Goal: Information Seeking & Learning: Understand process/instructions

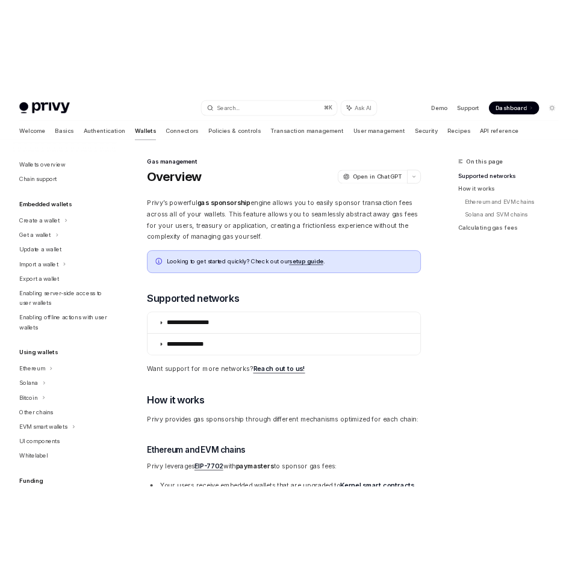
scroll to position [451, 0]
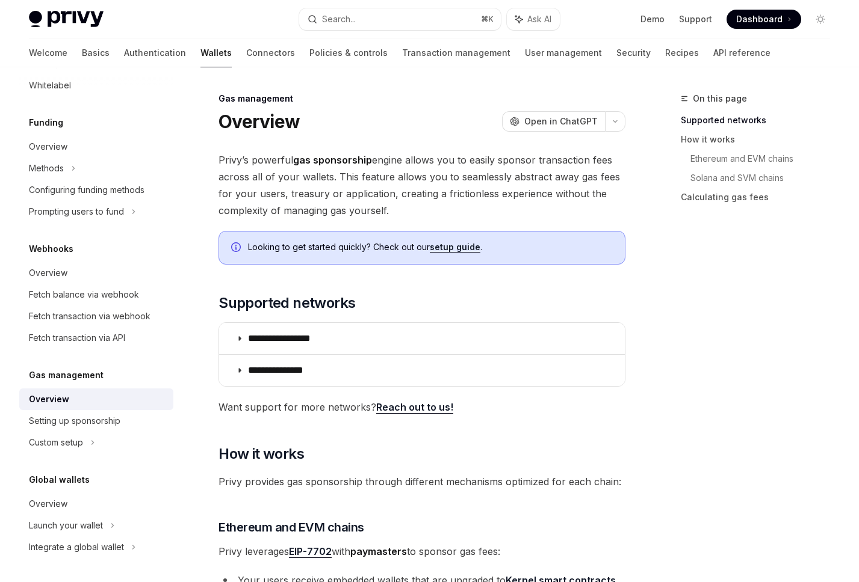
type textarea "*"
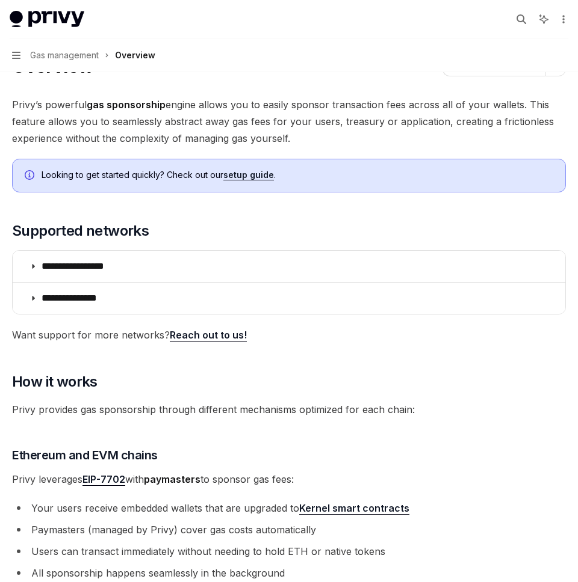
scroll to position [0, 0]
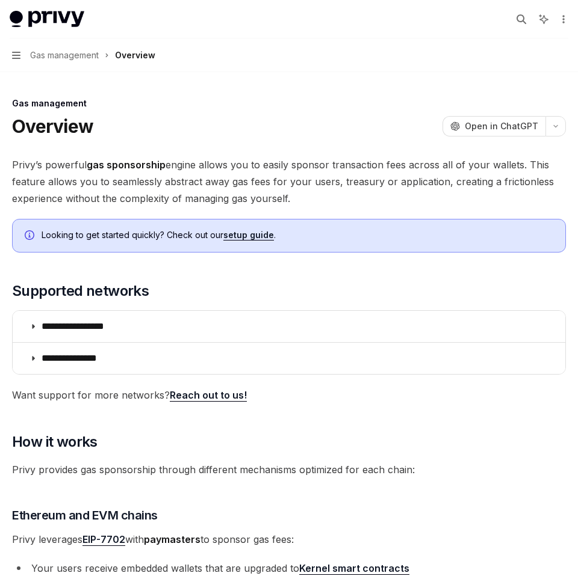
click at [259, 233] on link "setup guide" at bounding box center [248, 235] width 51 height 11
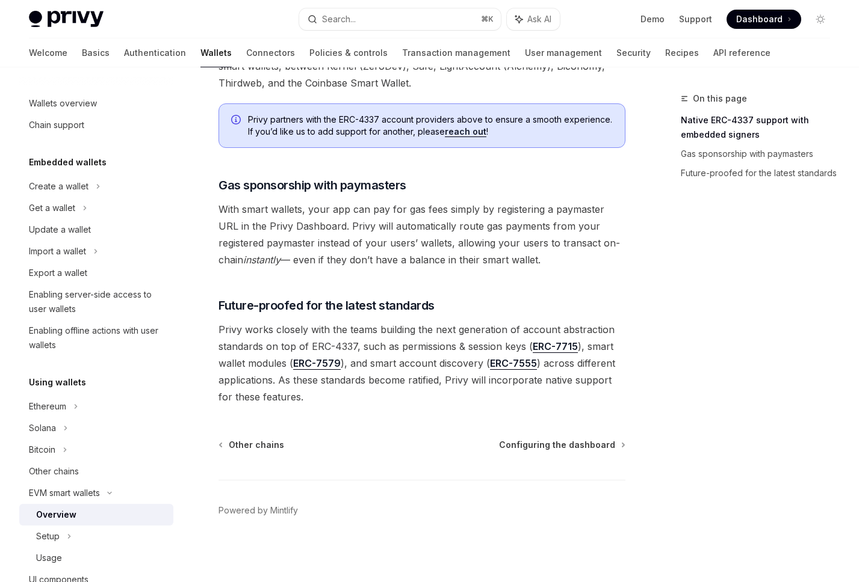
scroll to position [875, 0]
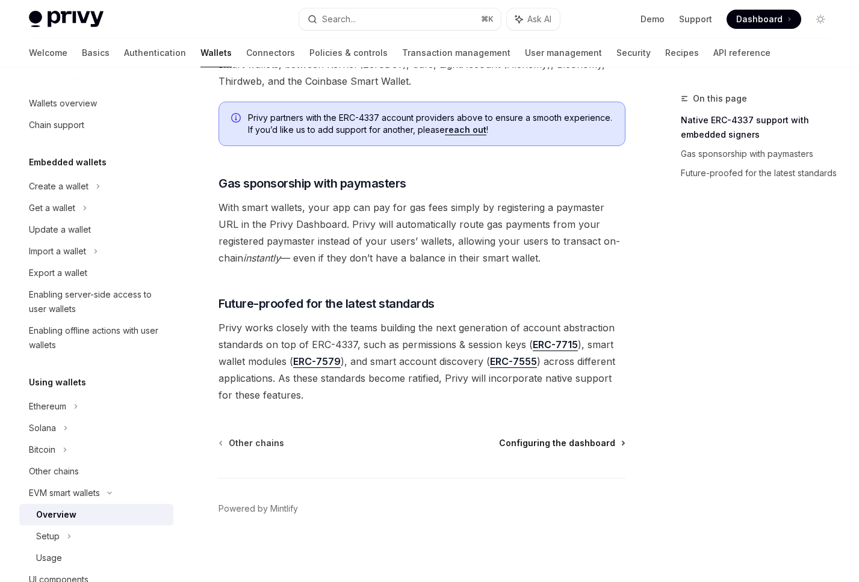
click at [546, 439] on span "Configuring the dashboard" at bounding box center [557, 443] width 116 height 12
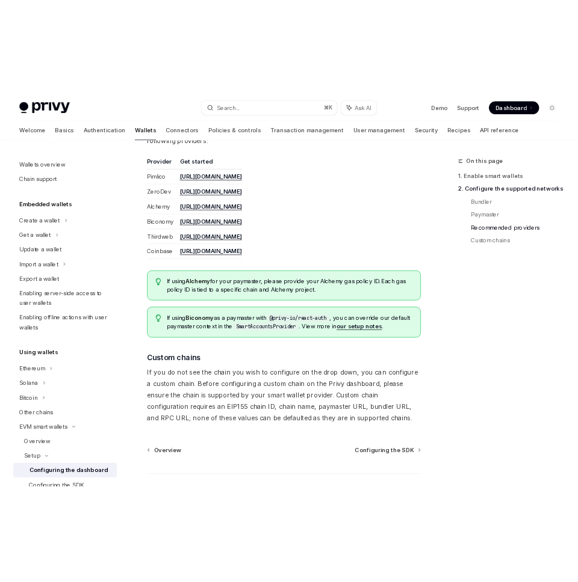
scroll to position [1420, 0]
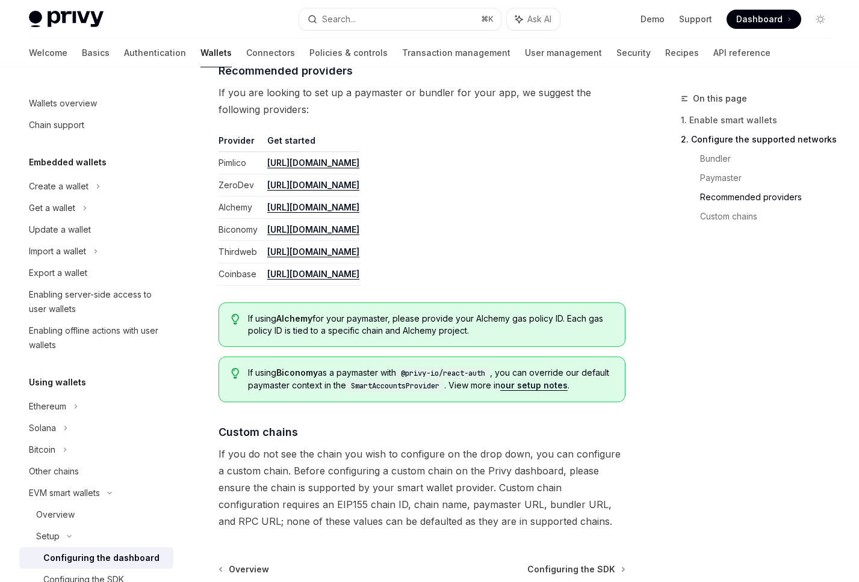
click at [359, 161] on link "https://dashboard.pimlico.io" at bounding box center [313, 163] width 92 height 11
type textarea "*"
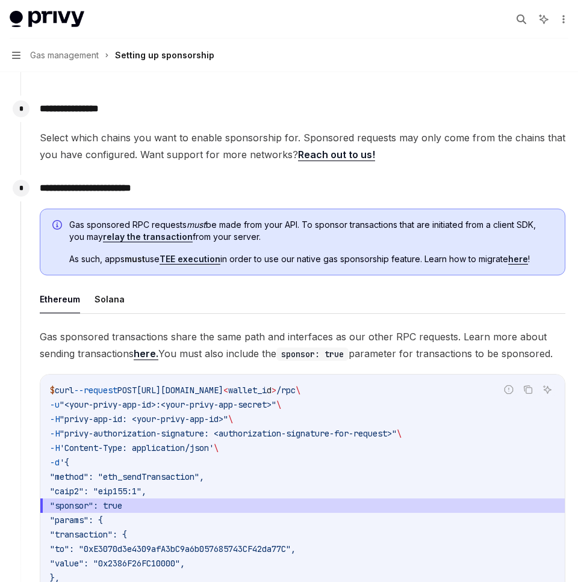
scroll to position [597, 0]
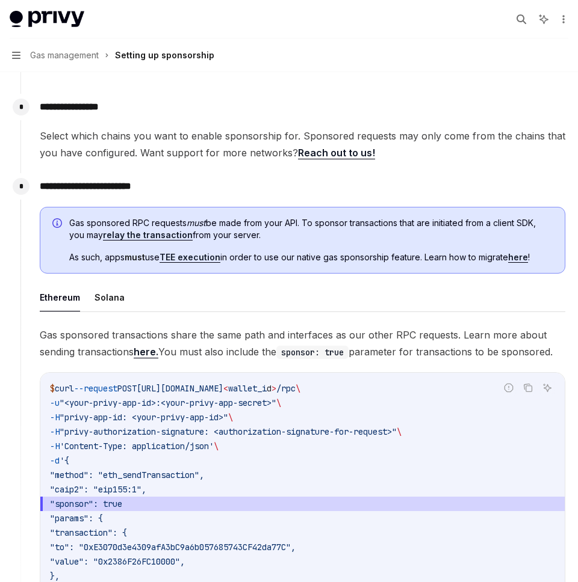
click at [517, 261] on link "here" at bounding box center [518, 257] width 20 height 11
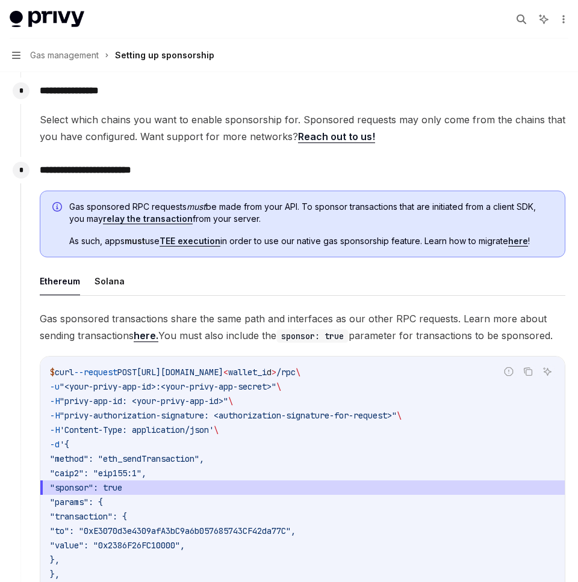
scroll to position [617, 0]
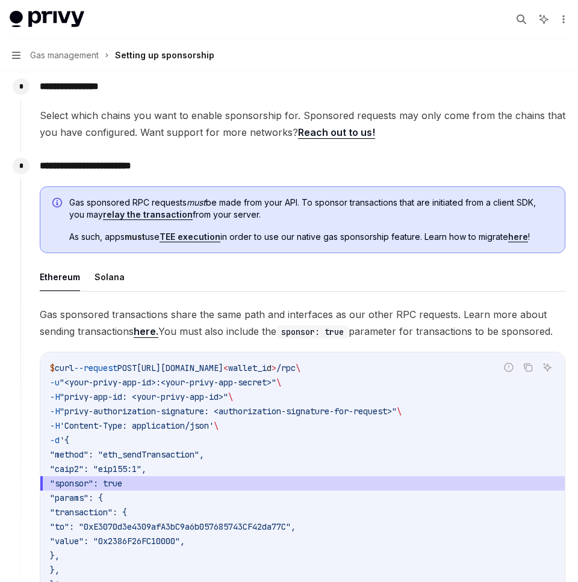
click at [165, 214] on link "relay the transaction" at bounding box center [148, 214] width 90 height 11
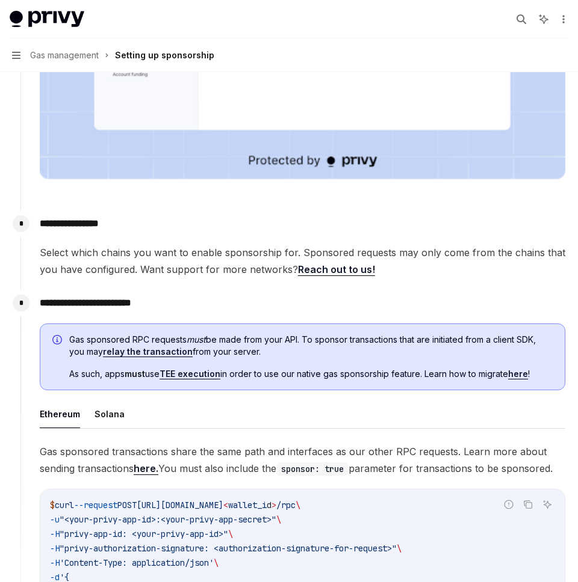
scroll to position [487, 0]
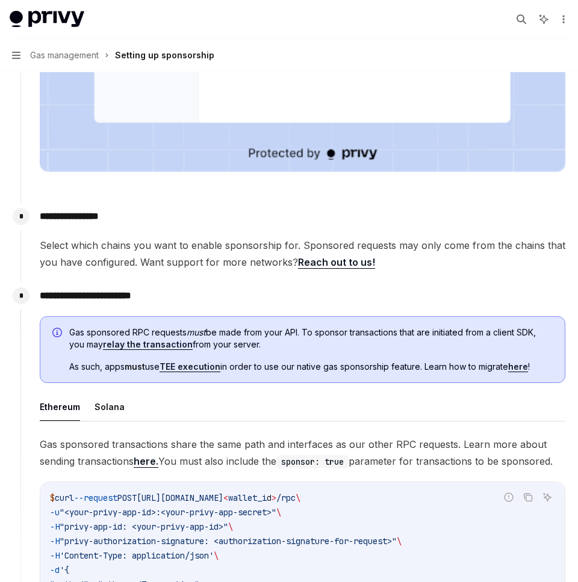
click at [193, 215] on p "**********" at bounding box center [302, 216] width 525 height 17
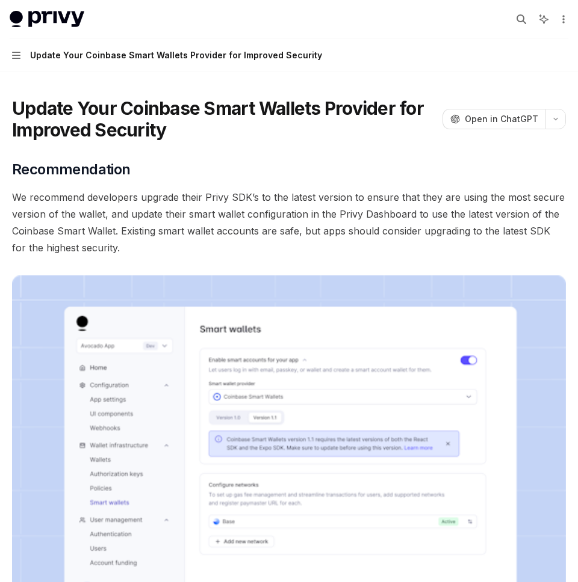
click at [313, 191] on span "We recommend developers upgrade their Privy SDK’s to the latest version to ensu…" at bounding box center [288, 222] width 553 height 67
click at [313, 185] on div "​ Recommendation We recommend developers upgrade their Privy SDK’s to the lates…" at bounding box center [288, 433] width 553 height 547
click at [310, 205] on span "We recommend developers upgrade their Privy SDK’s to the latest version to ensu…" at bounding box center [288, 222] width 553 height 67
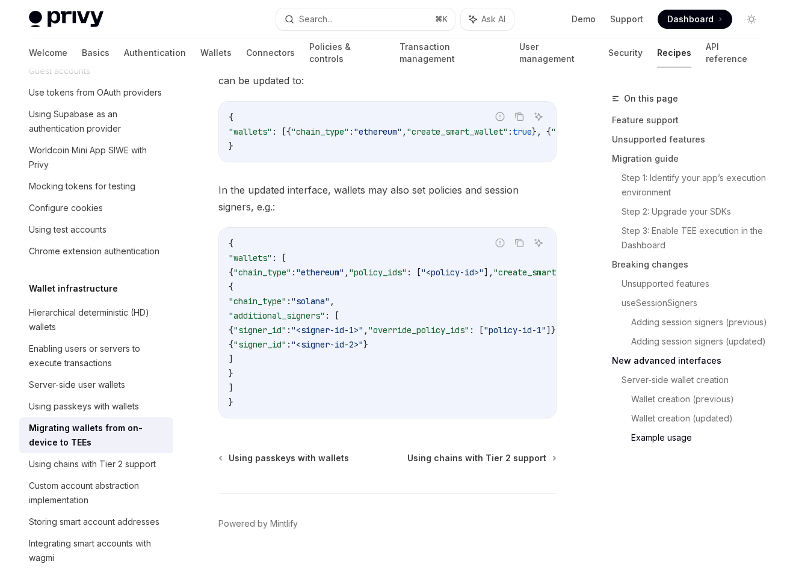
scroll to position [817, 0]
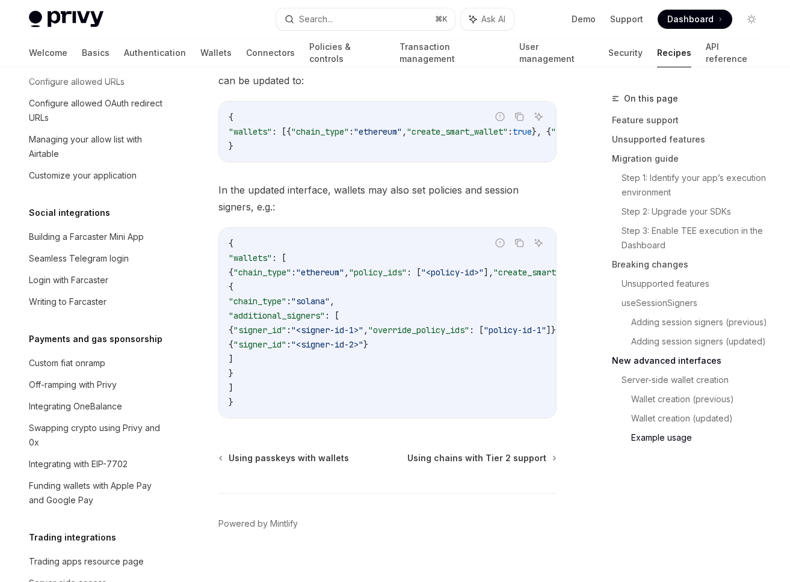
click at [108, 332] on h5 "Payments and gas sponsorship" at bounding box center [96, 339] width 134 height 14
click at [91, 457] on div "Integrating with EIP-7702" at bounding box center [78, 464] width 99 height 14
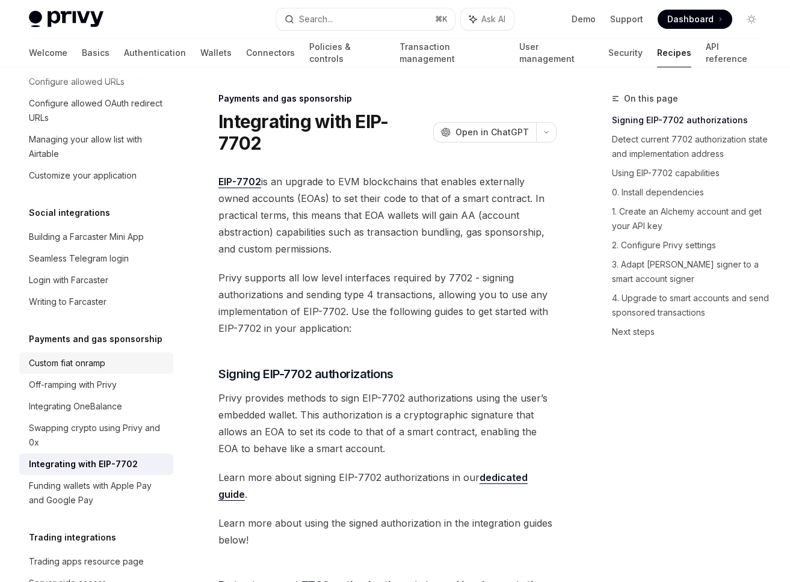
click at [94, 356] on div "Custom fiat onramp" at bounding box center [67, 363] width 76 height 14
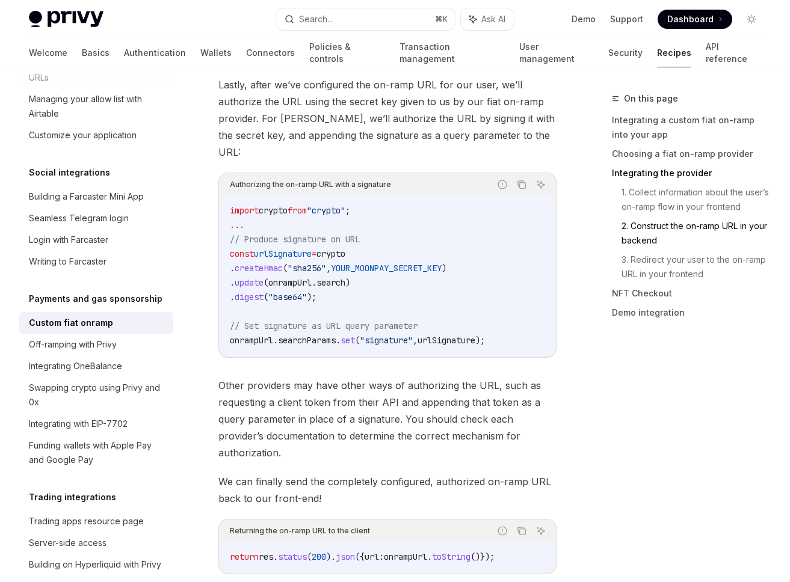
scroll to position [860, 0]
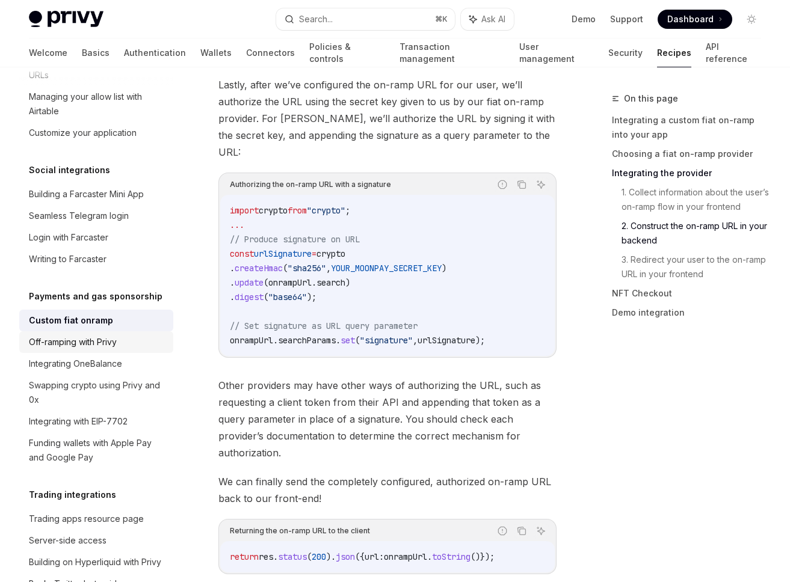
click at [139, 335] on div "Off-ramping with Privy" at bounding box center [97, 342] width 137 height 14
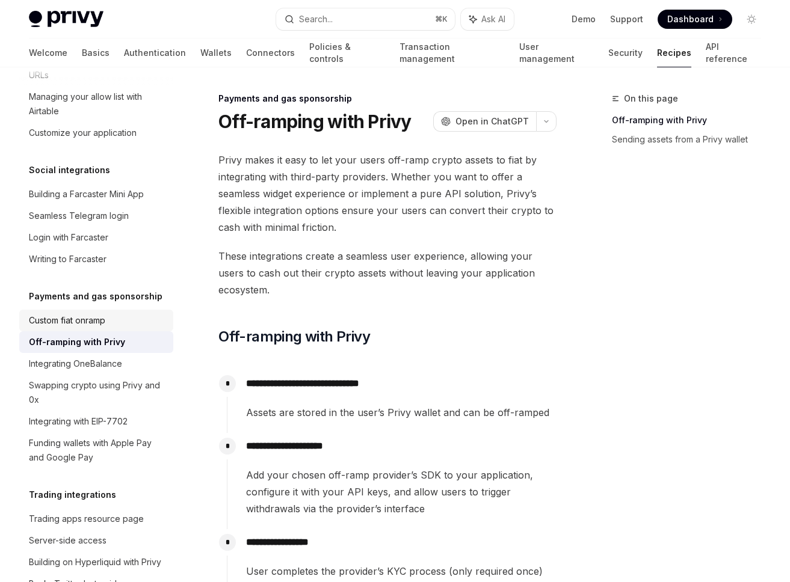
click at [140, 313] on div "Custom fiat onramp" at bounding box center [97, 320] width 137 height 14
type textarea "*"
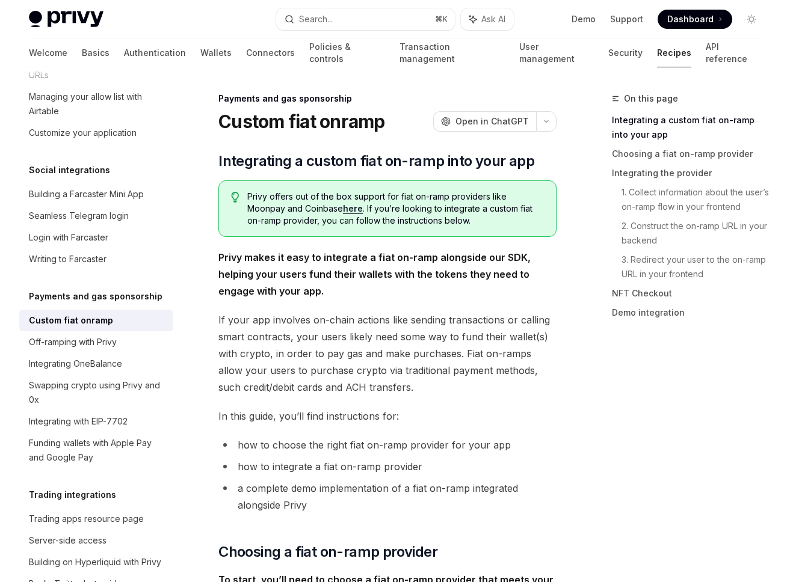
scroll to position [816, 0]
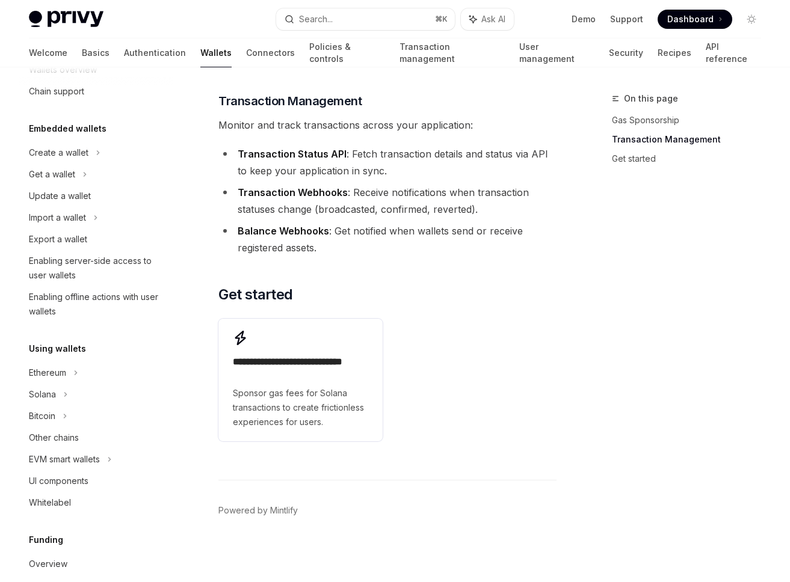
scroll to position [310, 0]
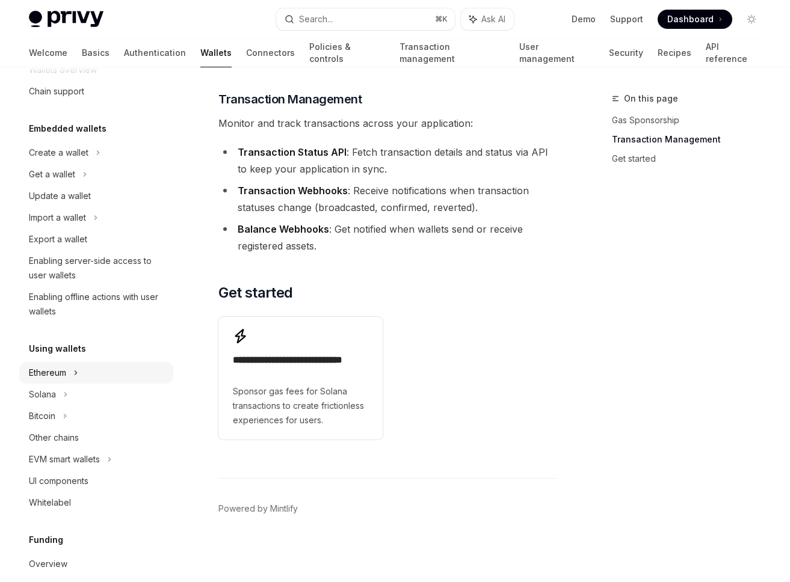
click at [76, 371] on icon at bounding box center [75, 373] width 5 height 14
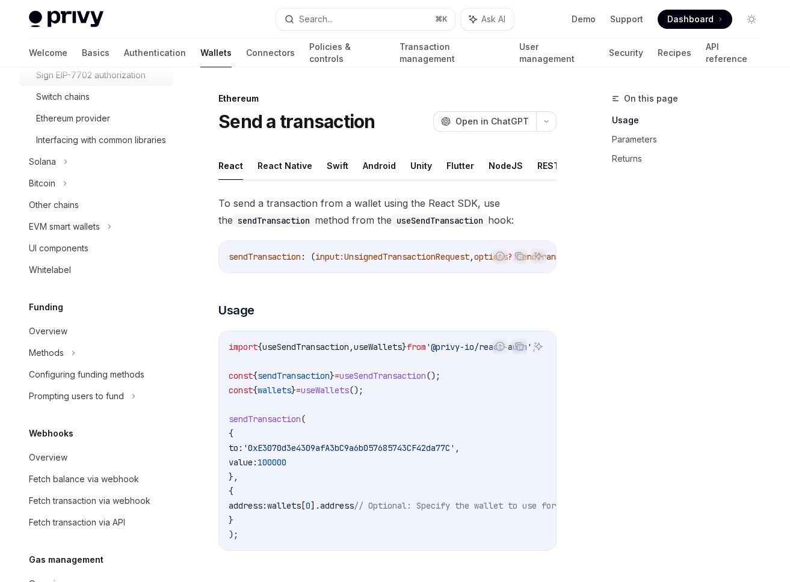
scroll to position [465, 0]
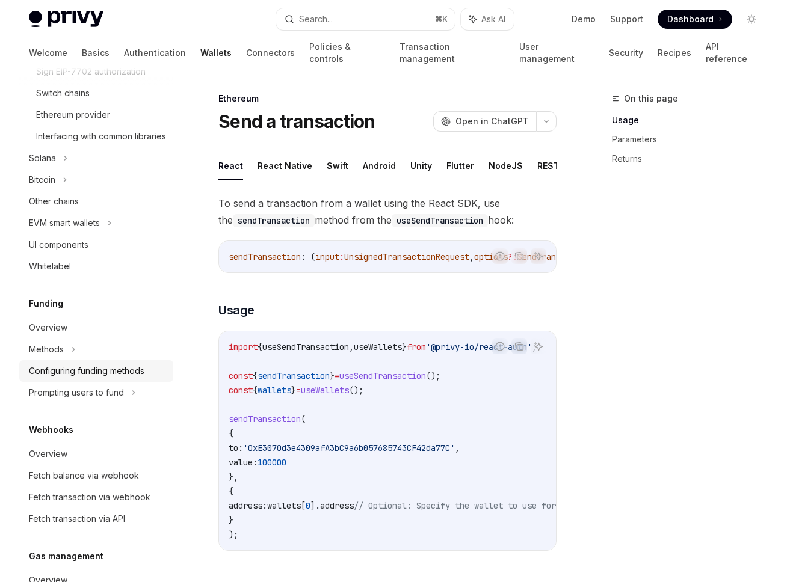
click at [100, 378] on div "Configuring funding methods" at bounding box center [87, 371] width 116 height 14
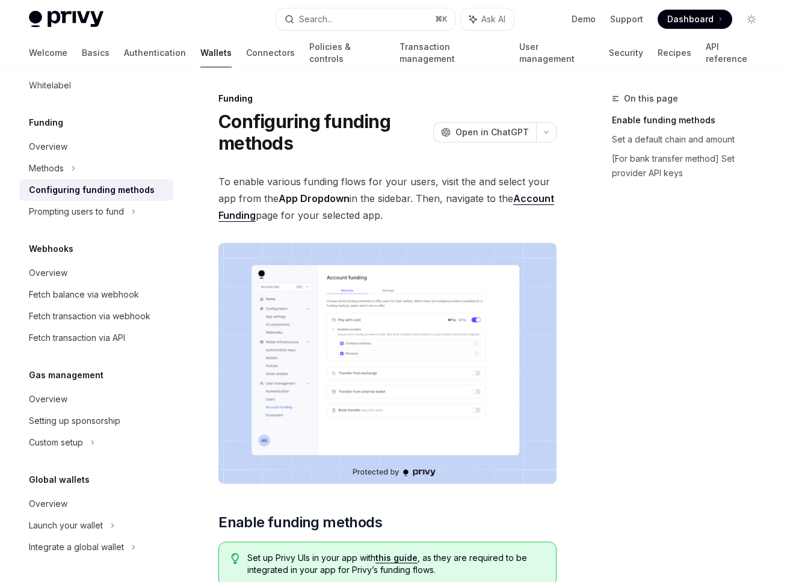
scroll to position [661, 0]
click at [93, 395] on div "Overview" at bounding box center [97, 399] width 137 height 14
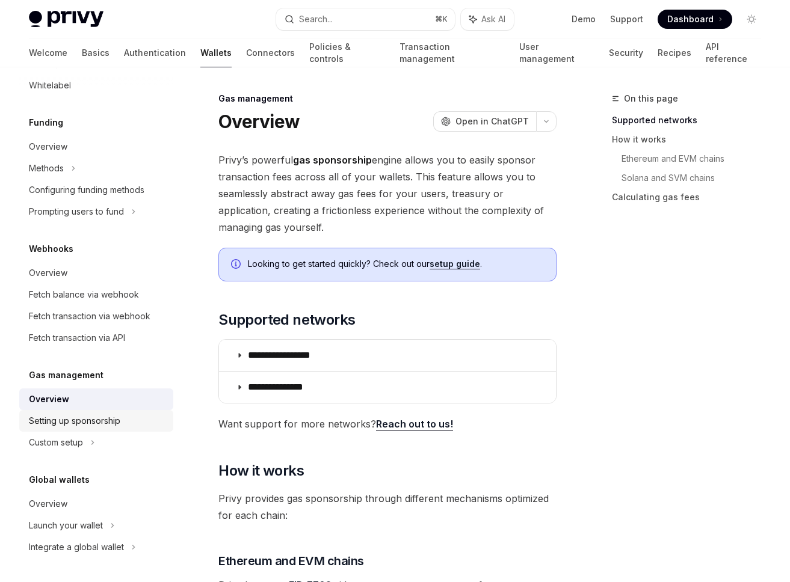
click at [90, 425] on div "Setting up sponsorship" at bounding box center [74, 421] width 91 height 14
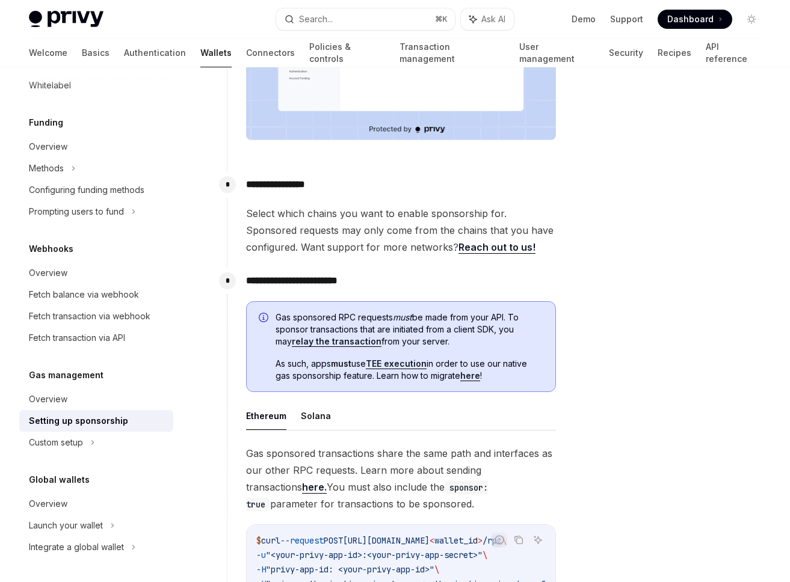
scroll to position [380, 0]
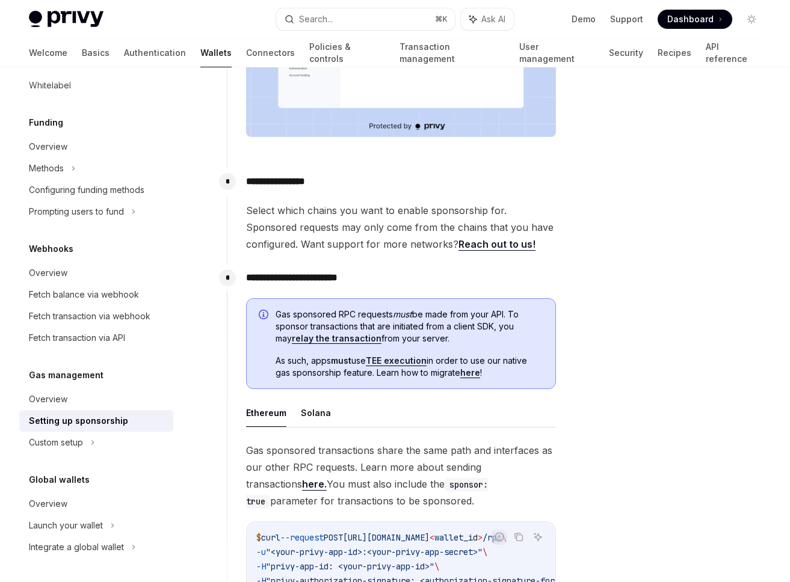
click at [312, 338] on link "relay the transaction" at bounding box center [337, 338] width 90 height 11
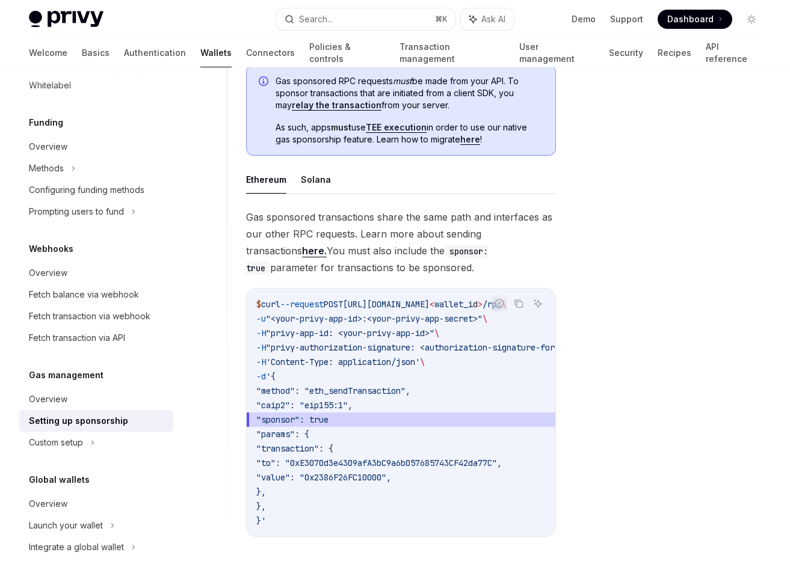
scroll to position [614, 0]
click at [629, 269] on div at bounding box center [679, 336] width 183 height 491
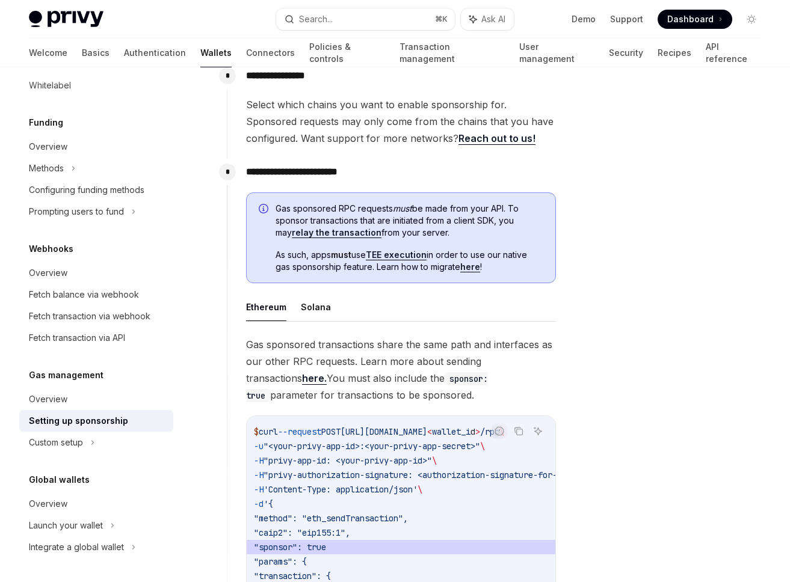
scroll to position [484, 0]
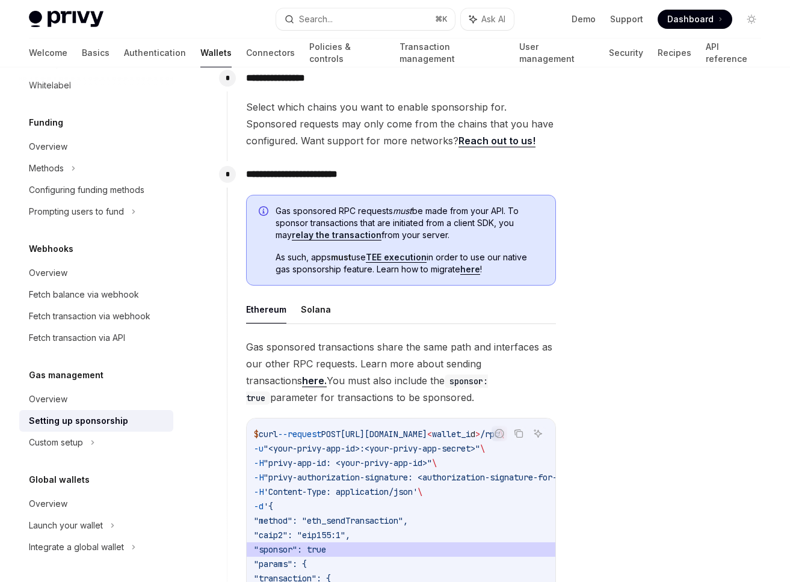
click at [608, 255] on div at bounding box center [679, 336] width 183 height 491
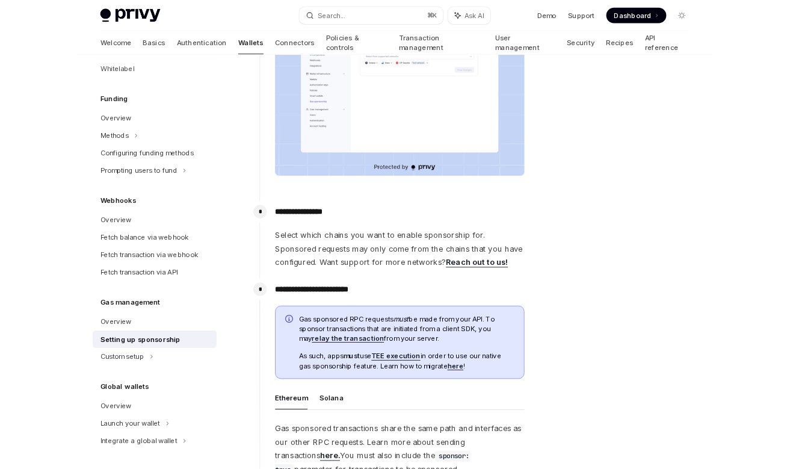
scroll to position [368, 0]
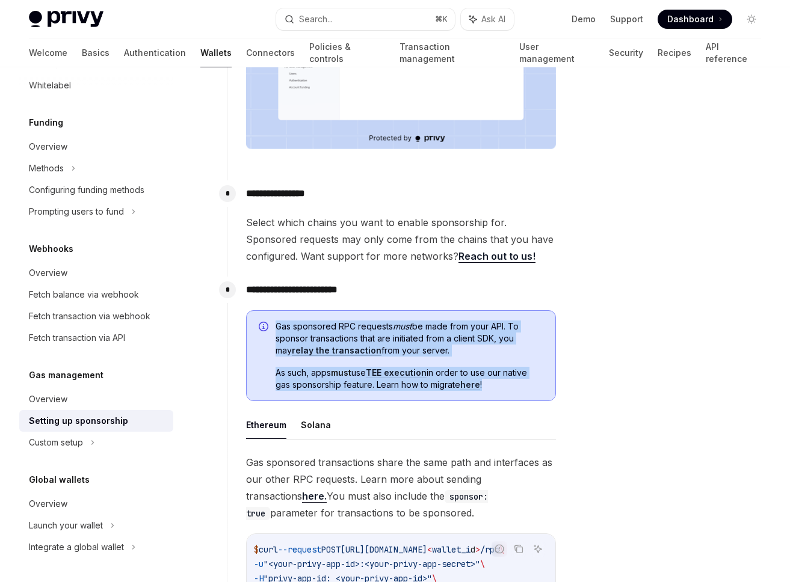
drag, startPoint x: 271, startPoint y: 324, endPoint x: 496, endPoint y: 390, distance: 234.0
click at [496, 390] on div "Gas sponsored RPC requests must be made from your API. To sponsor transactions …" at bounding box center [401, 355] width 310 height 91
copy div "Gas sponsored RPC requests must be made from your API. To sponsor transactions …"
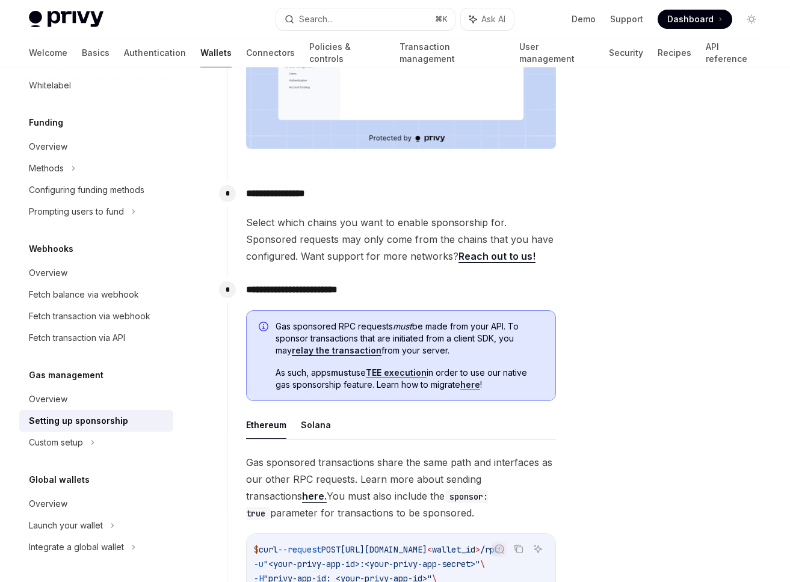
click at [262, 327] on icon "Info" at bounding box center [265, 328] width 12 height 12
click at [249, 289] on p "**********" at bounding box center [401, 290] width 310 height 17
type textarea "*"
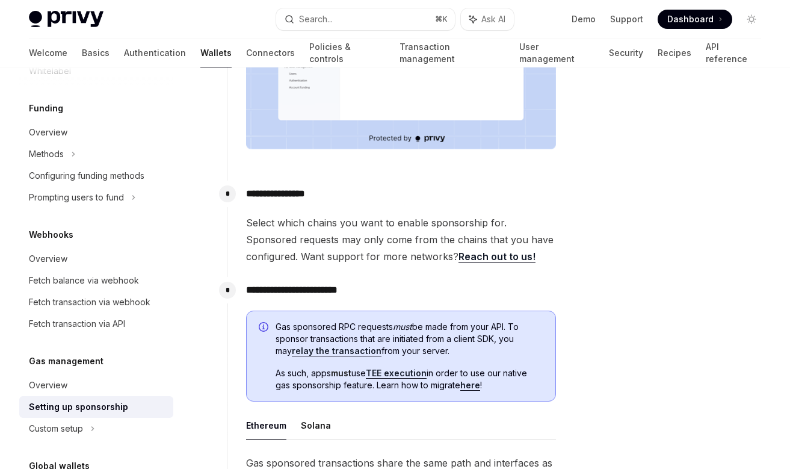
click at [663, 322] on div at bounding box center [679, 279] width 183 height 377
click at [316, 16] on div "Search..." at bounding box center [316, 19] width 34 height 14
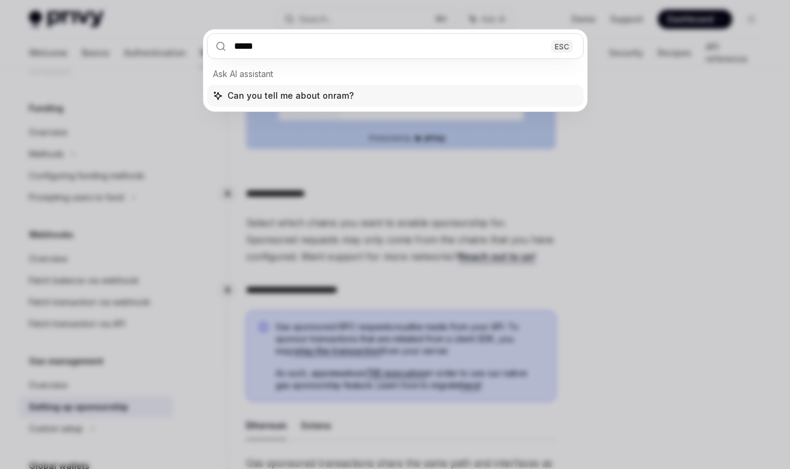
type input "******"
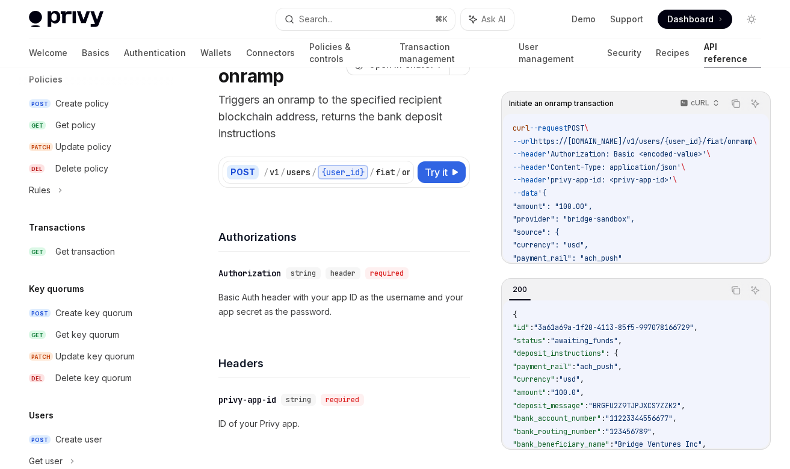
scroll to position [391, 0]
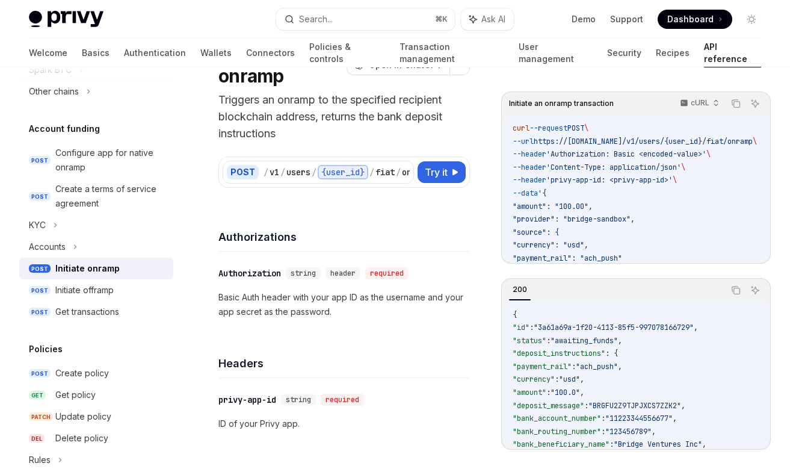
type textarea "*"
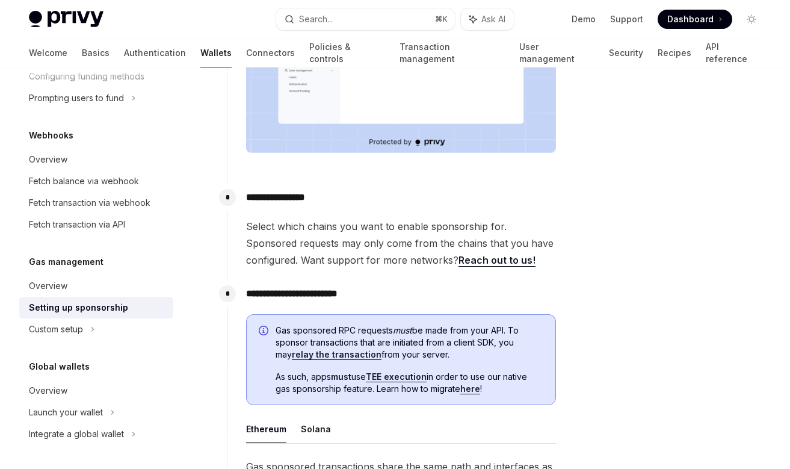
scroll to position [368, 0]
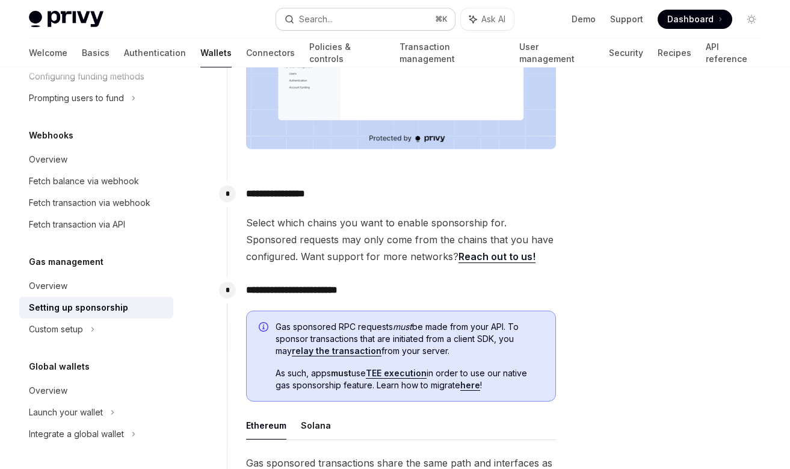
click at [324, 23] on div "Search..." at bounding box center [316, 19] width 34 height 14
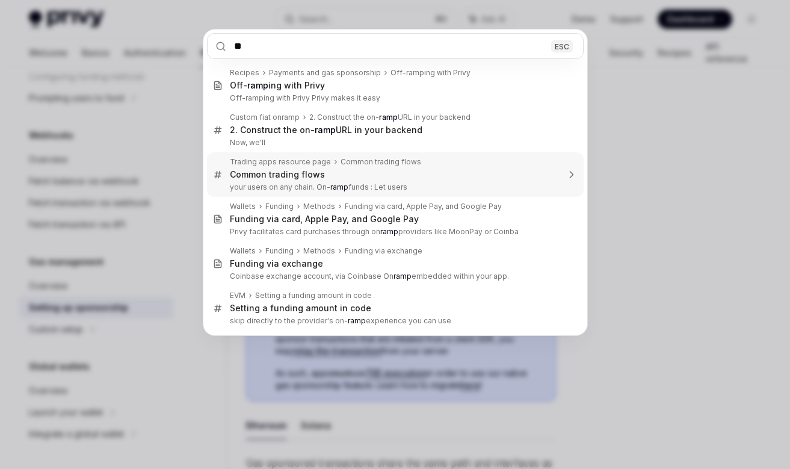
type input "*"
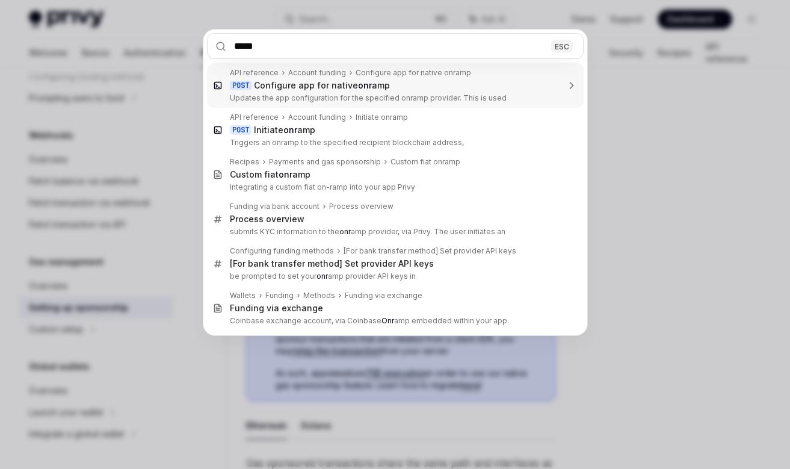
type input "******"
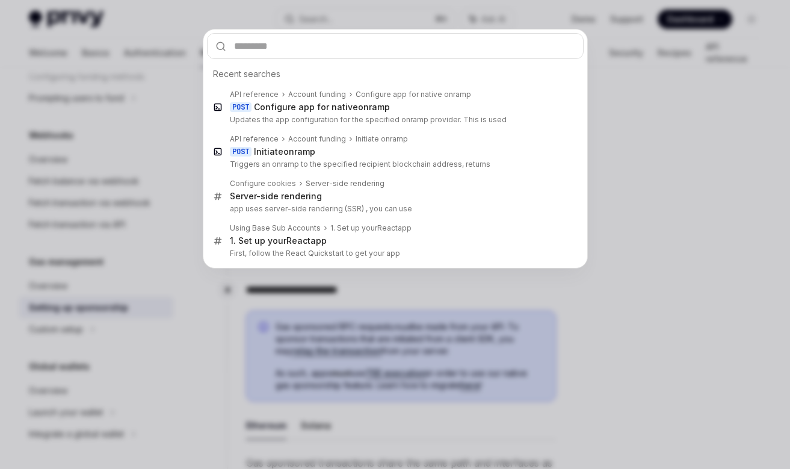
type textarea "*"
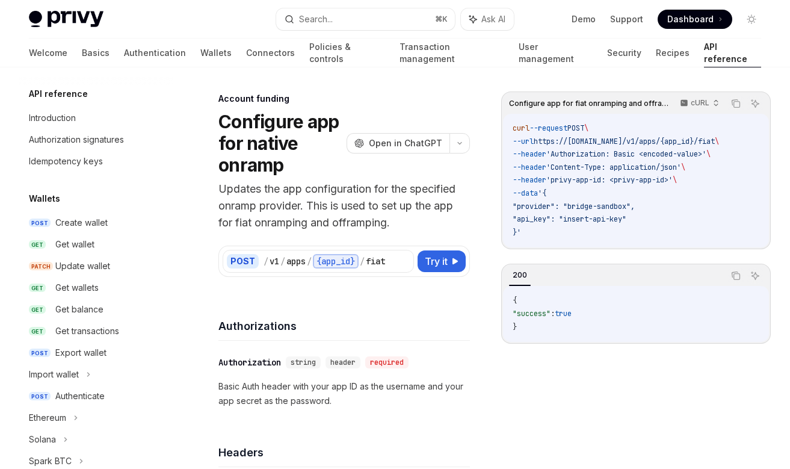
click at [532, 375] on div "Configure app for fiat onramping and offramping. cURL Copy Ask AI curl --reques…" at bounding box center [636, 279] width 270 height 377
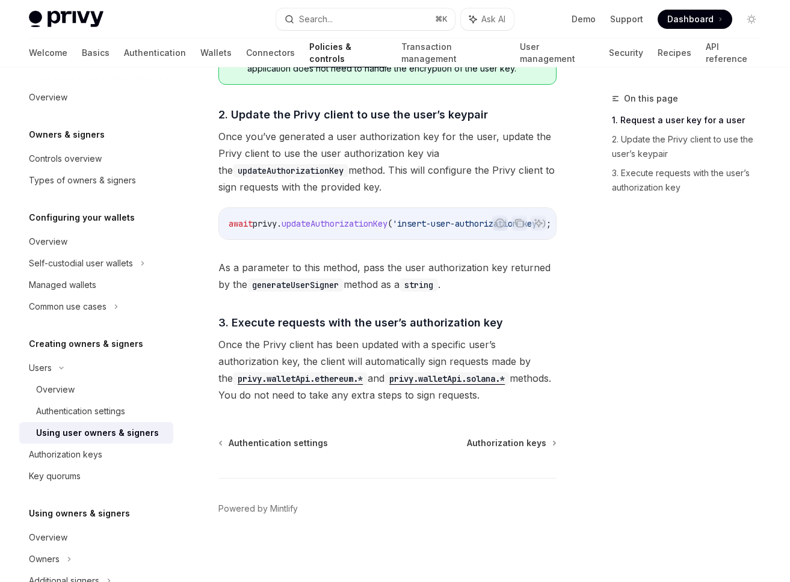
scroll to position [954, 0]
click at [528, 449] on span "Authorization keys" at bounding box center [506, 443] width 79 height 12
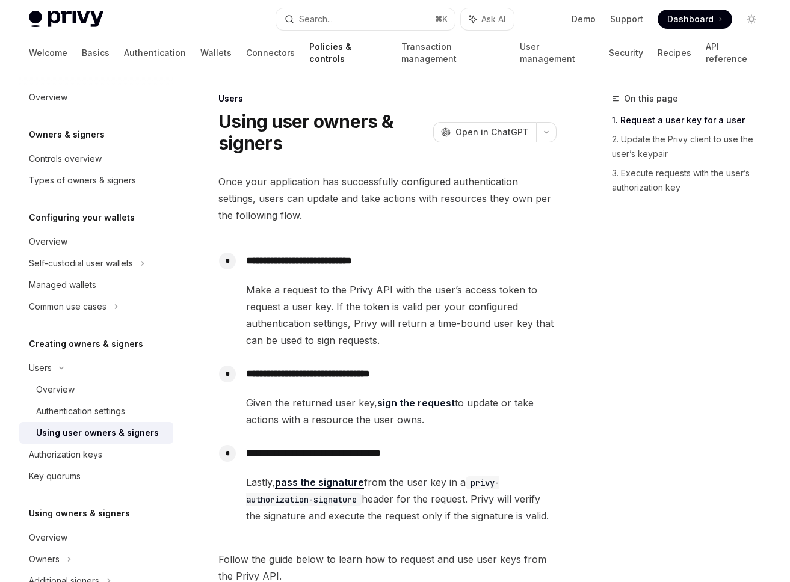
type textarea "*"
